Goal: Task Accomplishment & Management: Manage account settings

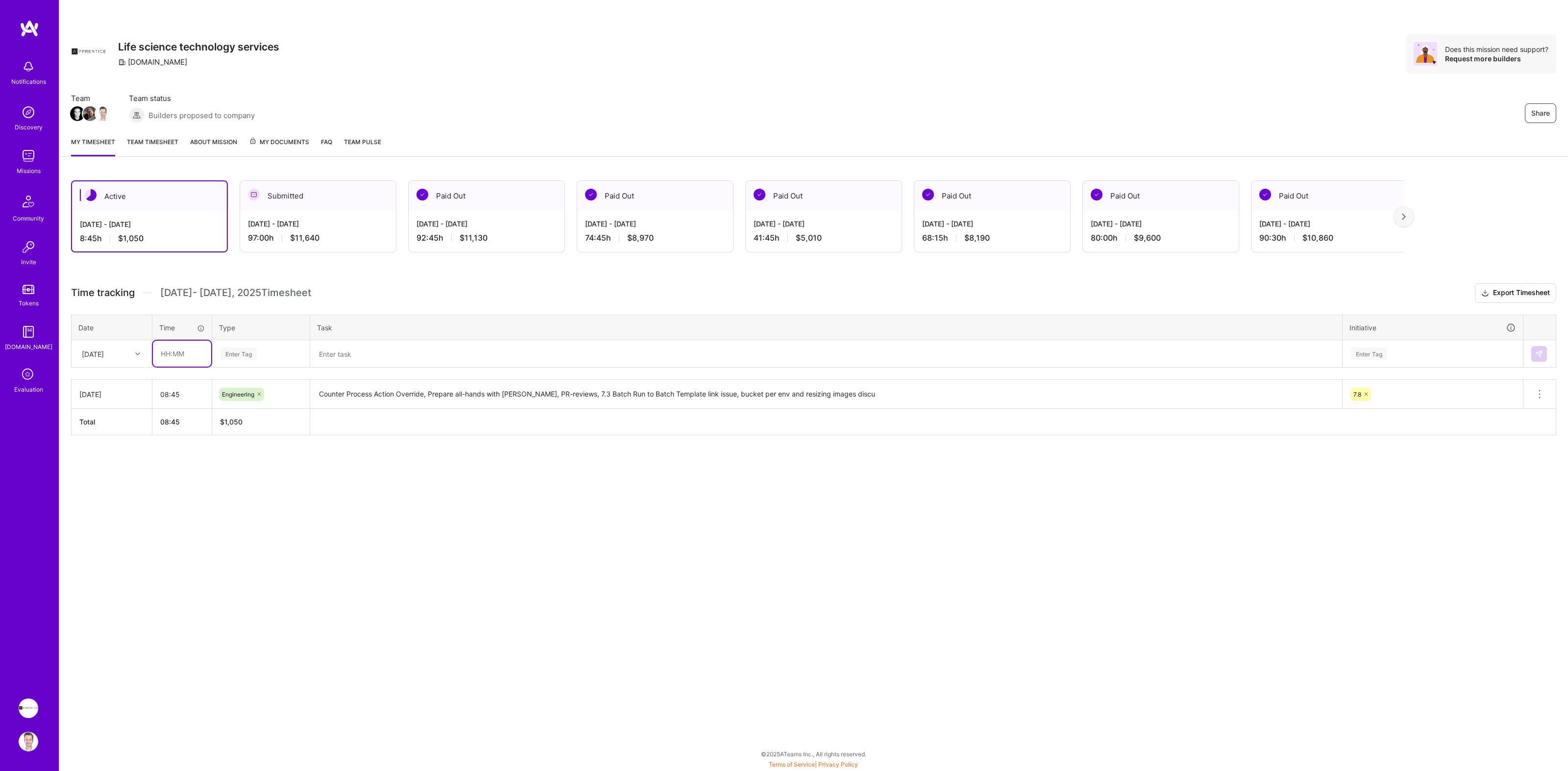
click at [172, 355] on input "text" at bounding box center [182, 353] width 58 height 26
type input "08:00"
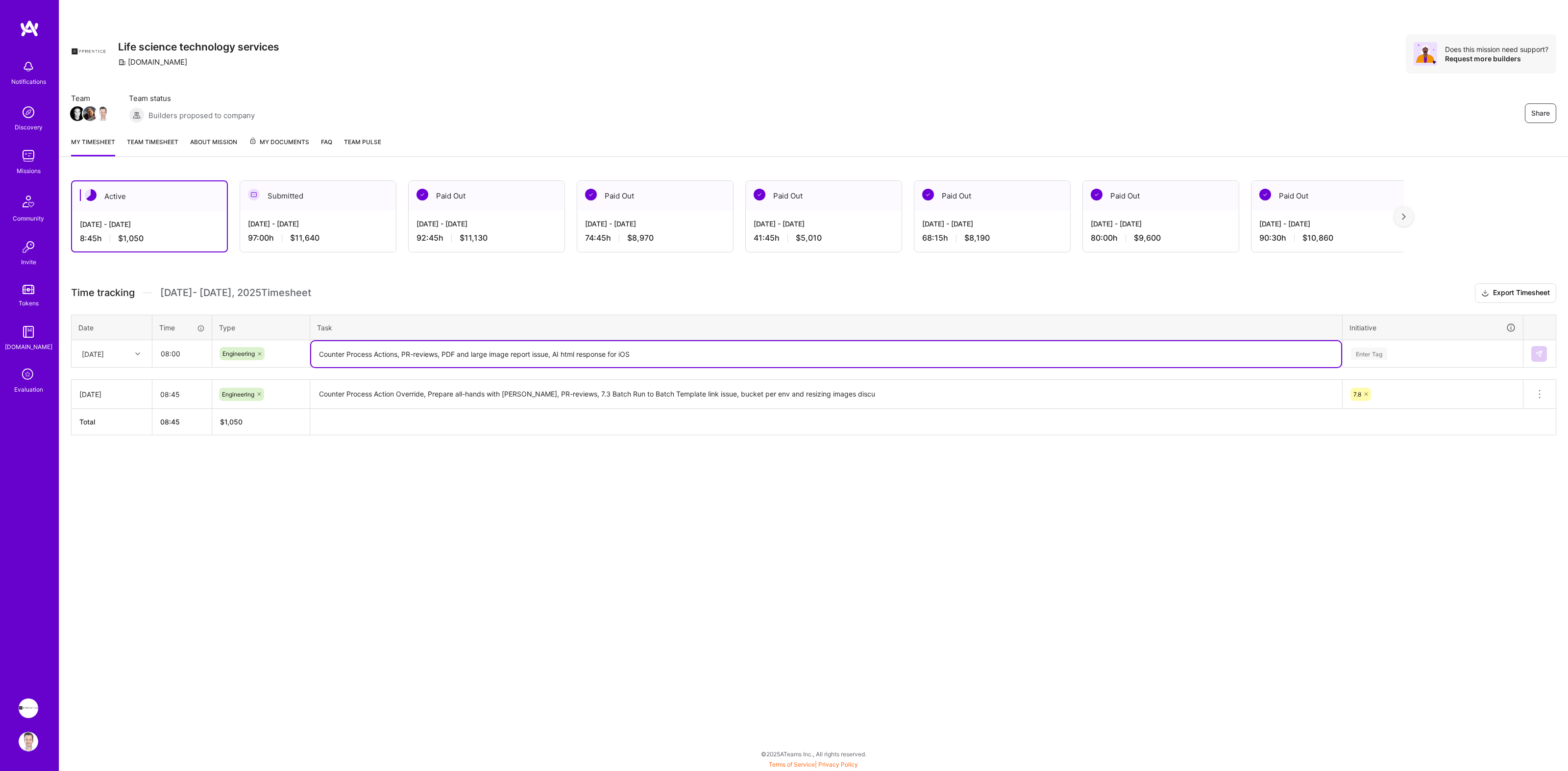
type textarea "Counter Process Actions, PR-reviews, PDF and large image report issue, AI html …"
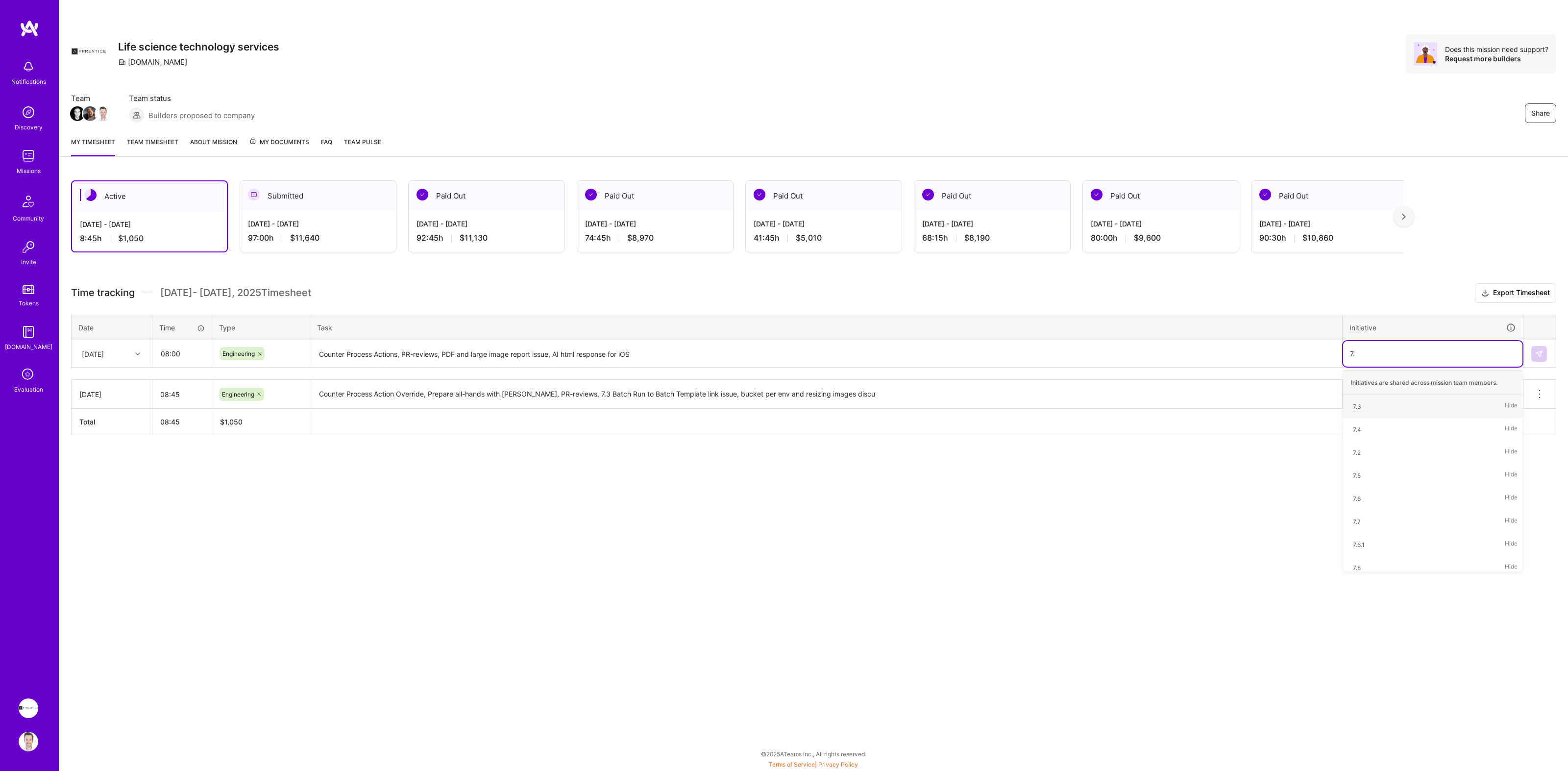
type input "7.8"
click at [1536, 353] on img at bounding box center [1539, 354] width 8 height 8
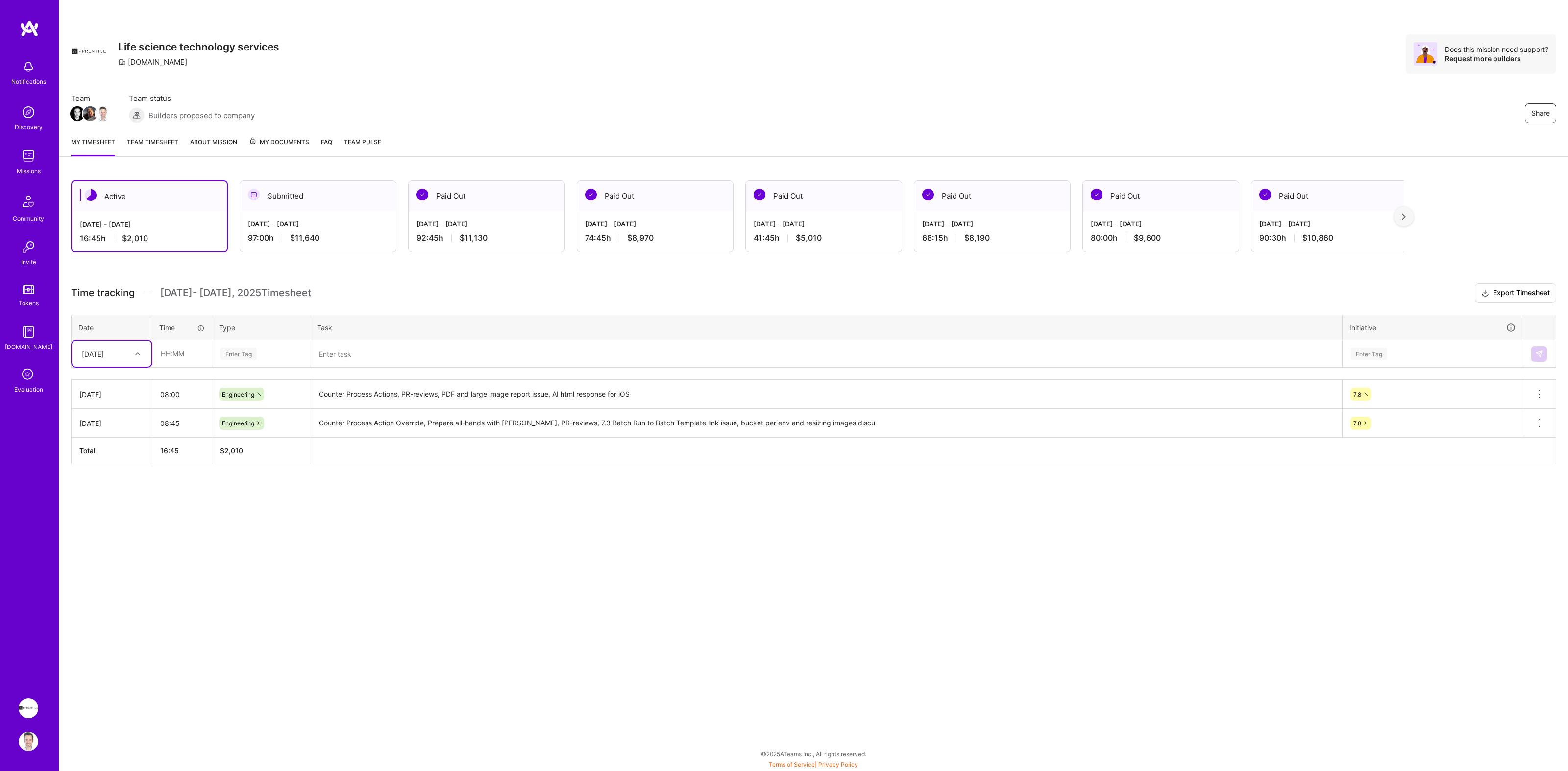
click at [19, 379] on icon at bounding box center [28, 375] width 19 height 19
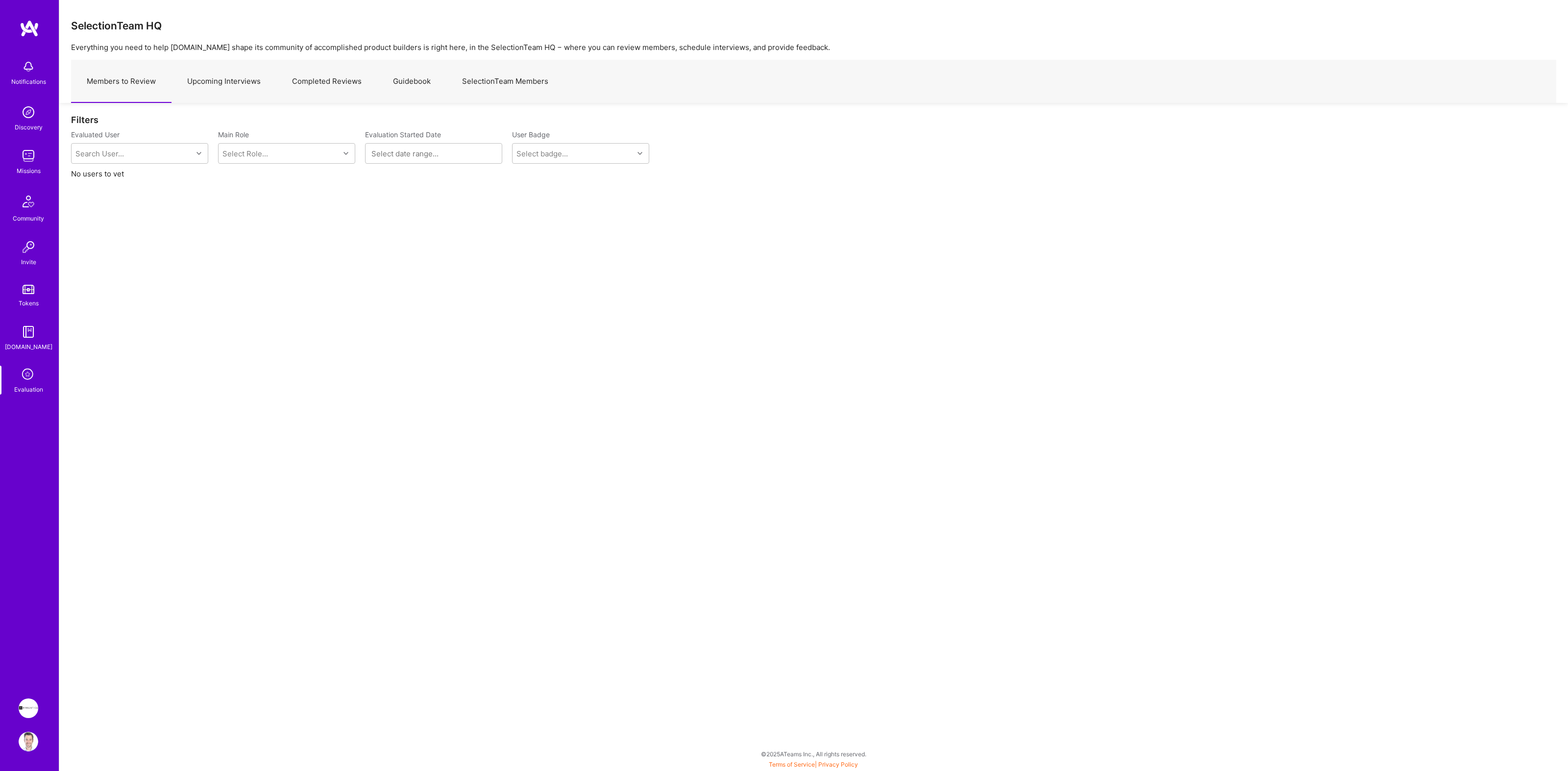
click at [26, 741] on img at bounding box center [29, 742] width 19 height 19
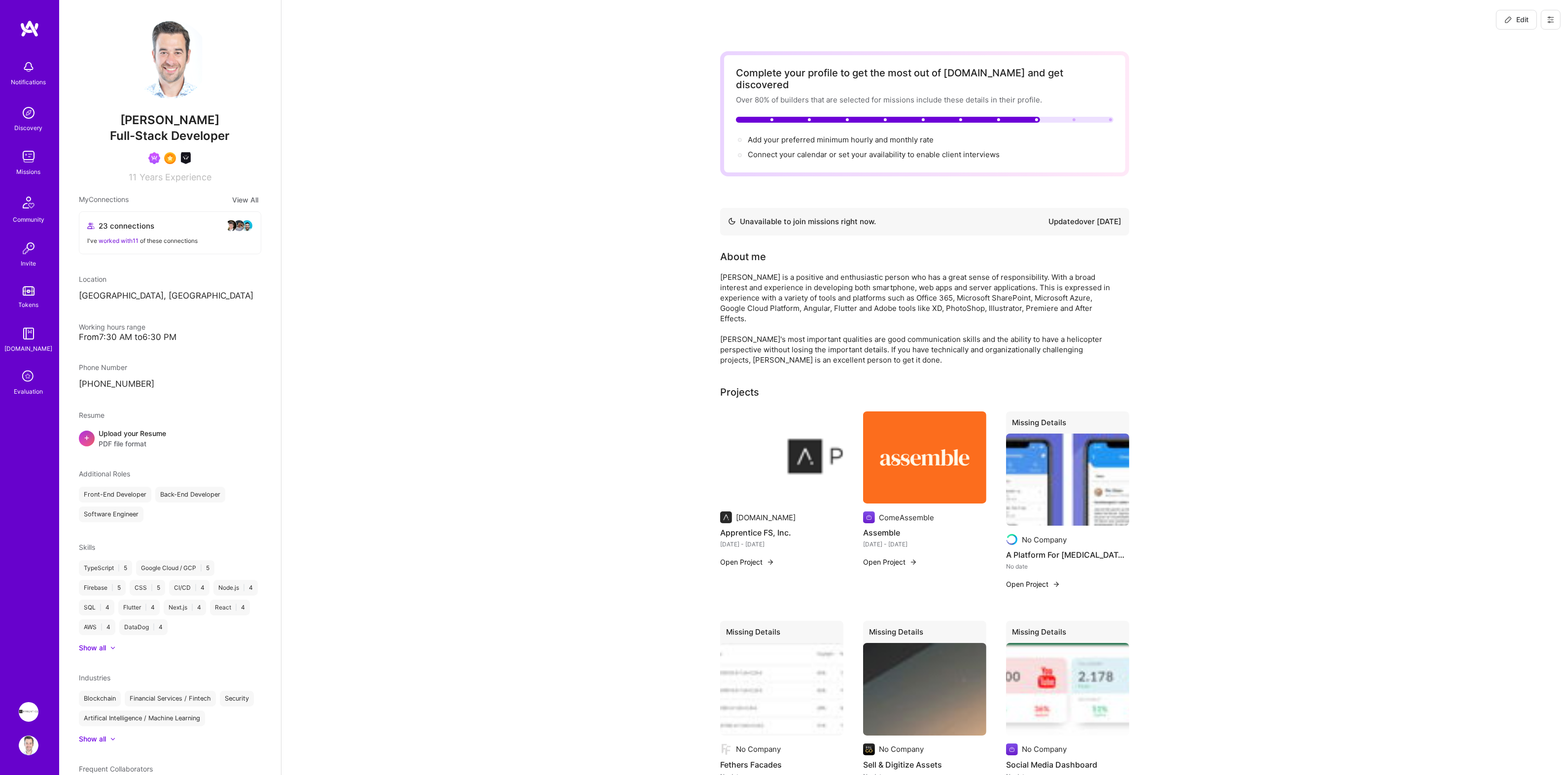
click at [1548, 20] on icon at bounding box center [1550, 20] width 8 height 8
click at [1534, 34] on button "Settings" at bounding box center [1523, 42] width 74 height 25
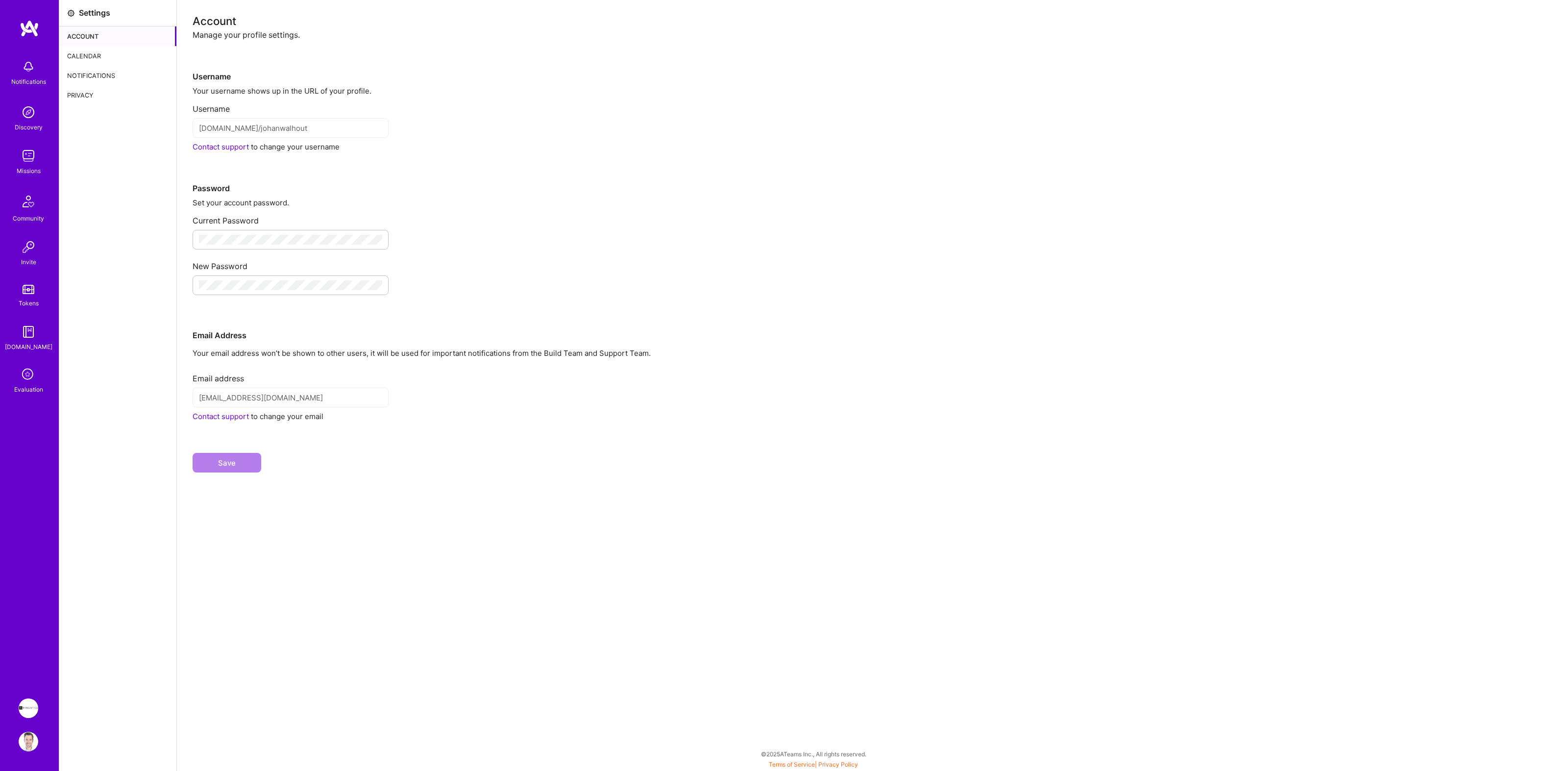
click at [125, 54] on div "Calendar" at bounding box center [117, 56] width 117 height 19
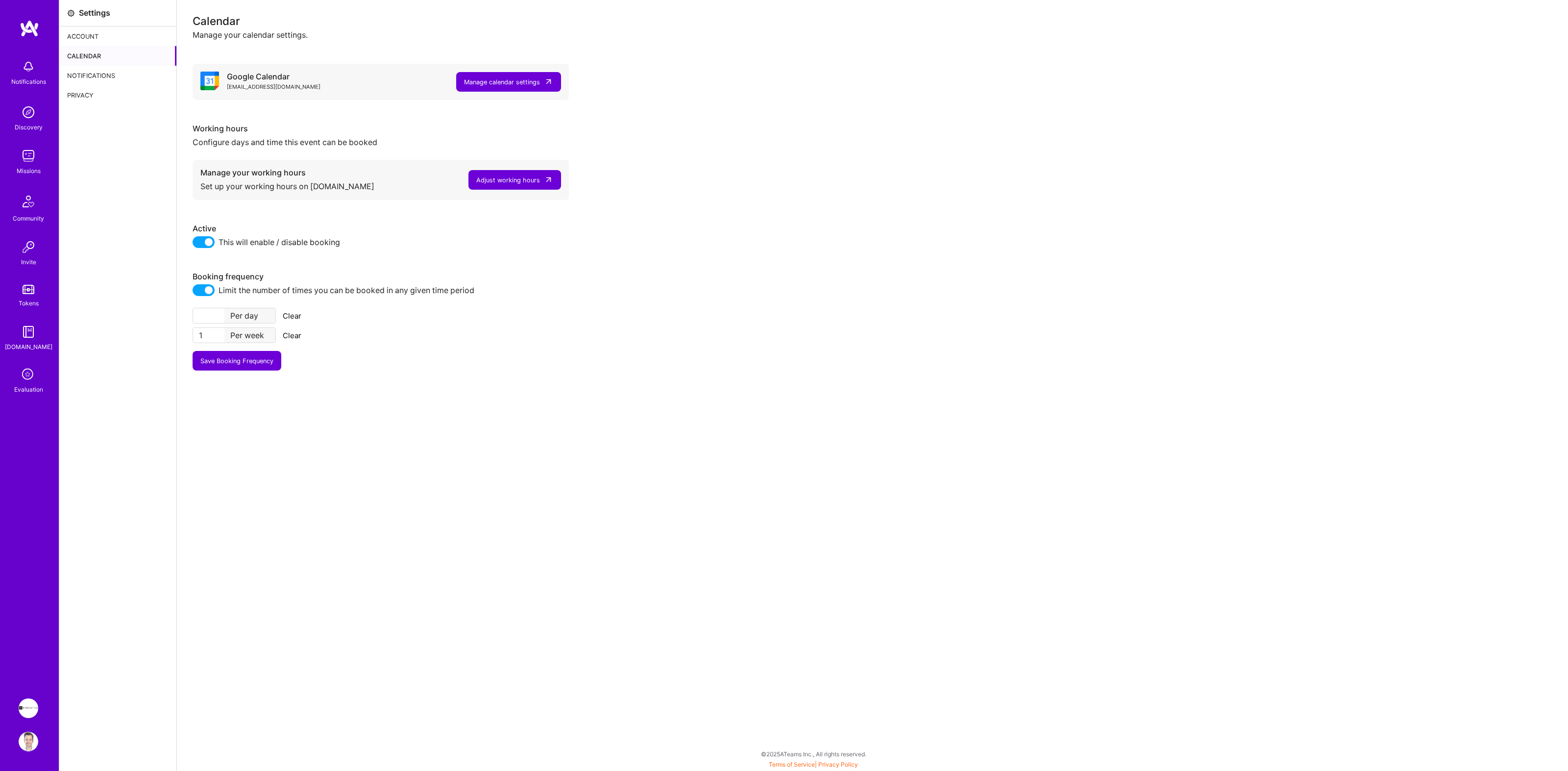
click at [488, 177] on div "Adjust working hours" at bounding box center [508, 180] width 64 height 10
click at [647, 54] on div "Google Calendar [EMAIL_ADDRESS][DOMAIN_NAME] Manage calendar settings Working h…" at bounding box center [872, 205] width 1360 height 331
